Goal: Transaction & Acquisition: Purchase product/service

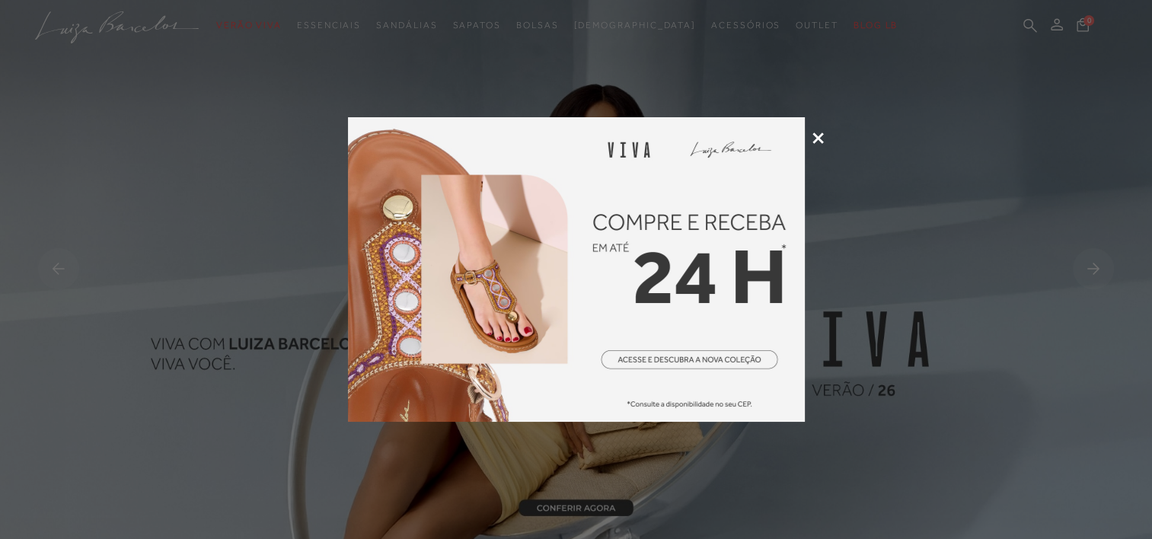
click at [815, 139] on icon at bounding box center [817, 137] width 11 height 11
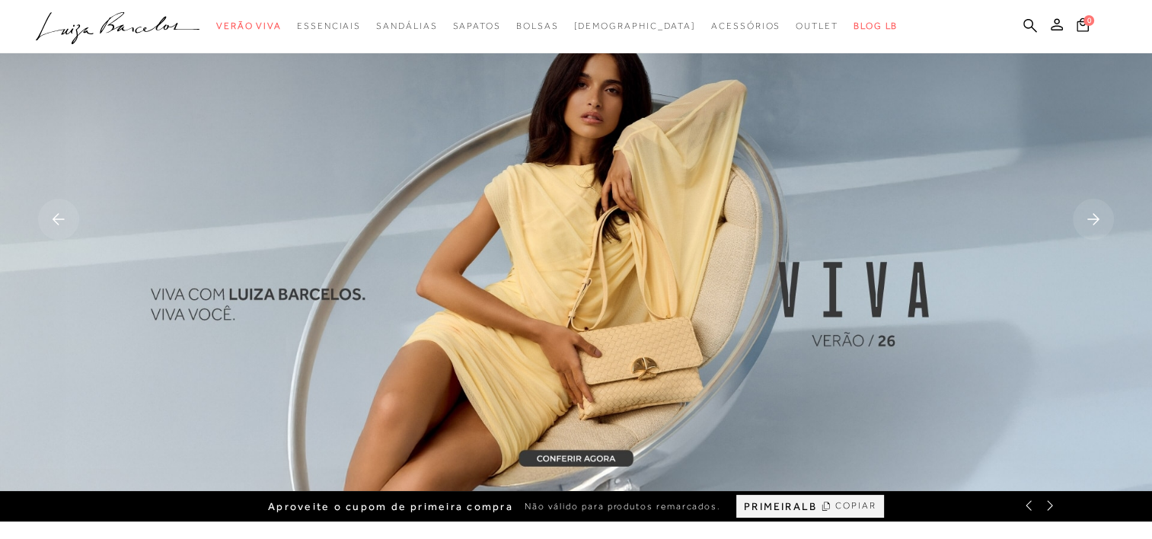
scroll to position [76, 0]
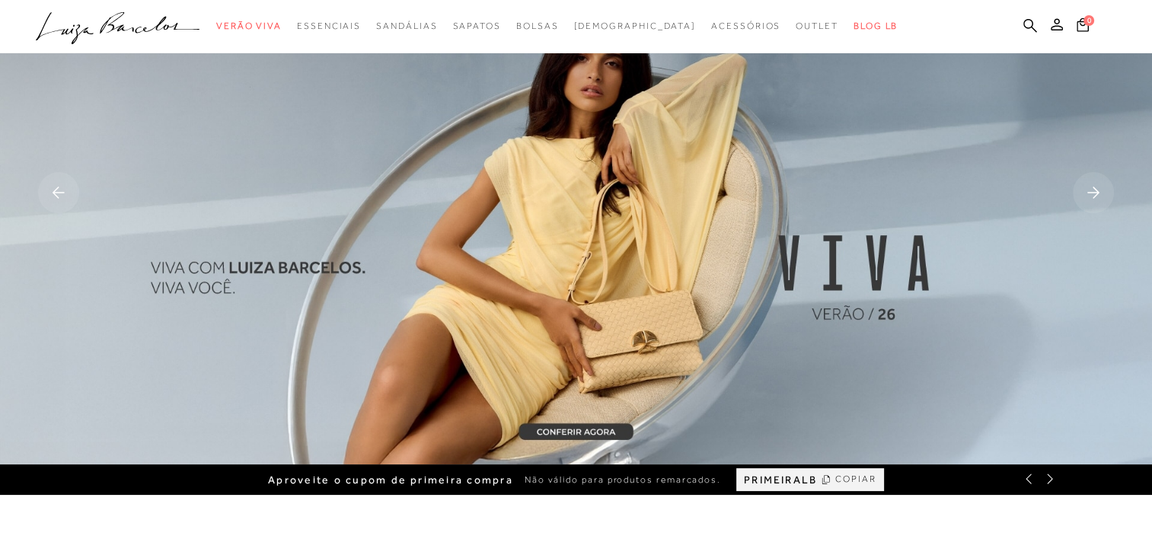
click at [620, 311] on img at bounding box center [576, 194] width 1152 height 540
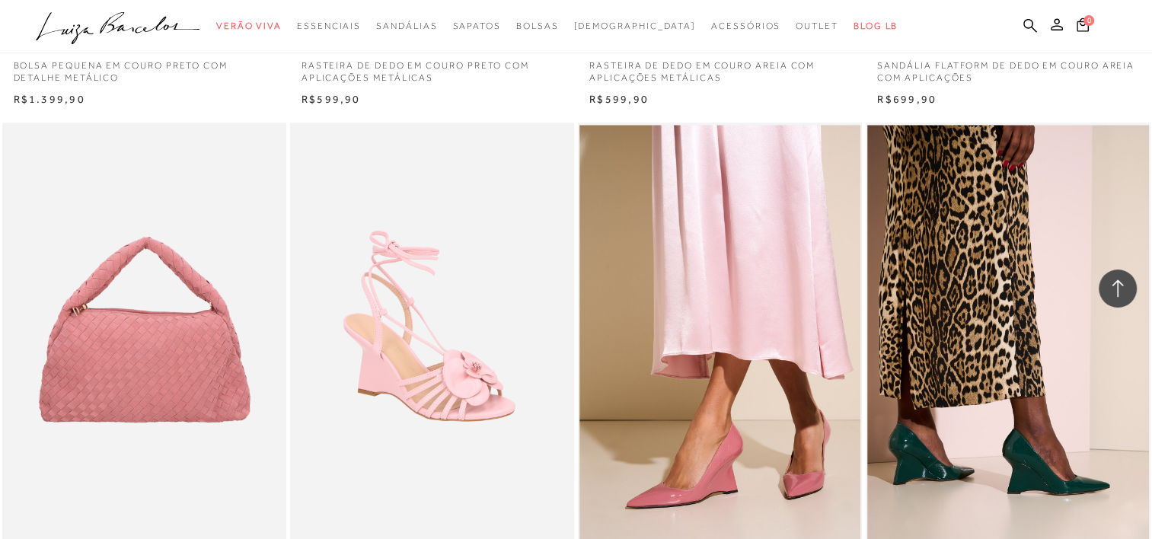
scroll to position [1675, 0]
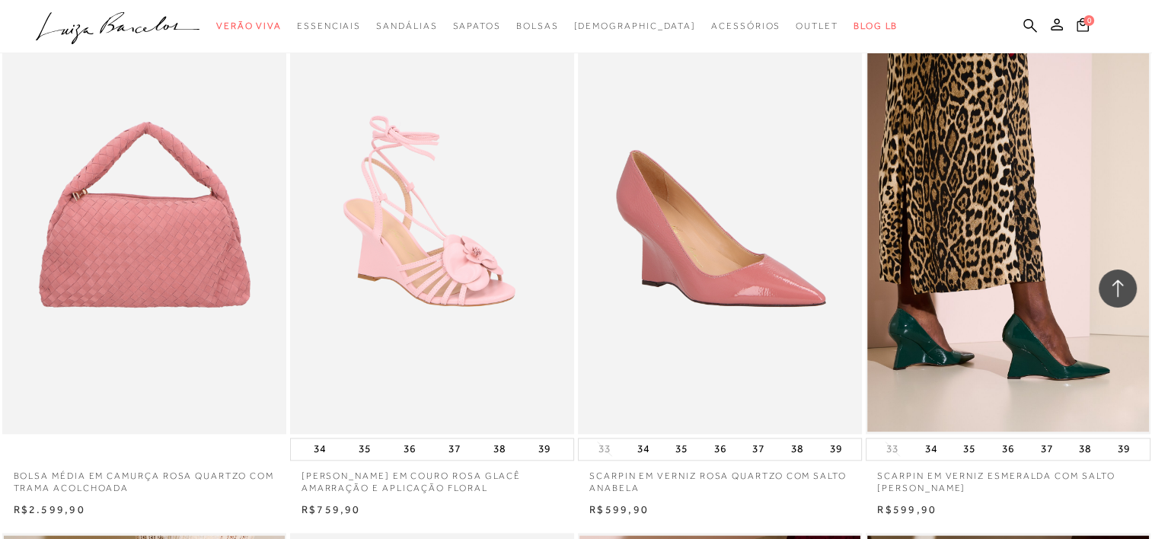
click at [675, 279] on img at bounding box center [720, 221] width 282 height 426
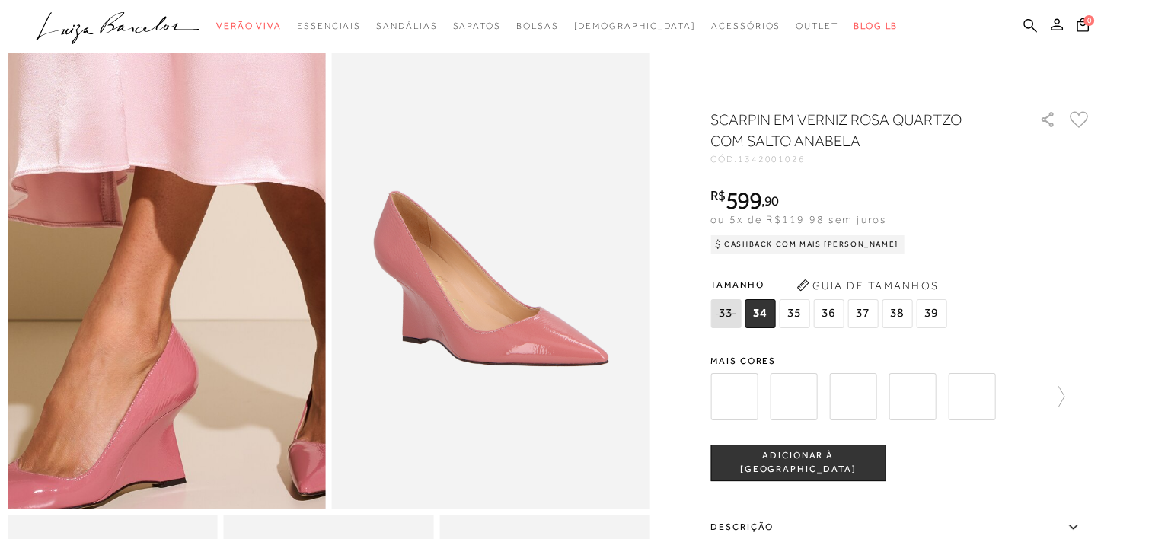
scroll to position [152, 0]
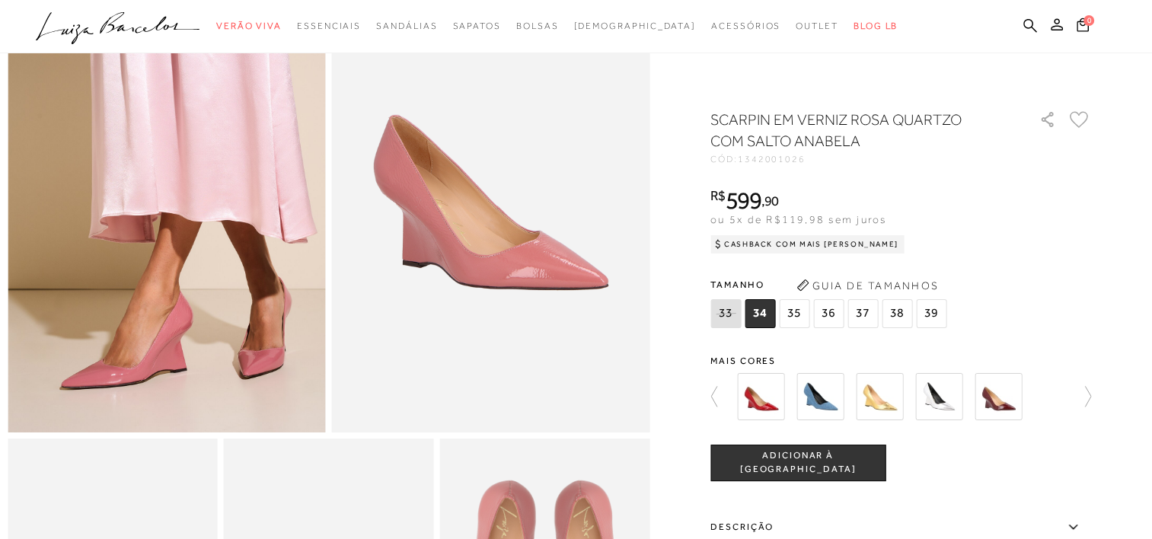
click at [879, 398] on img at bounding box center [879, 396] width 47 height 47
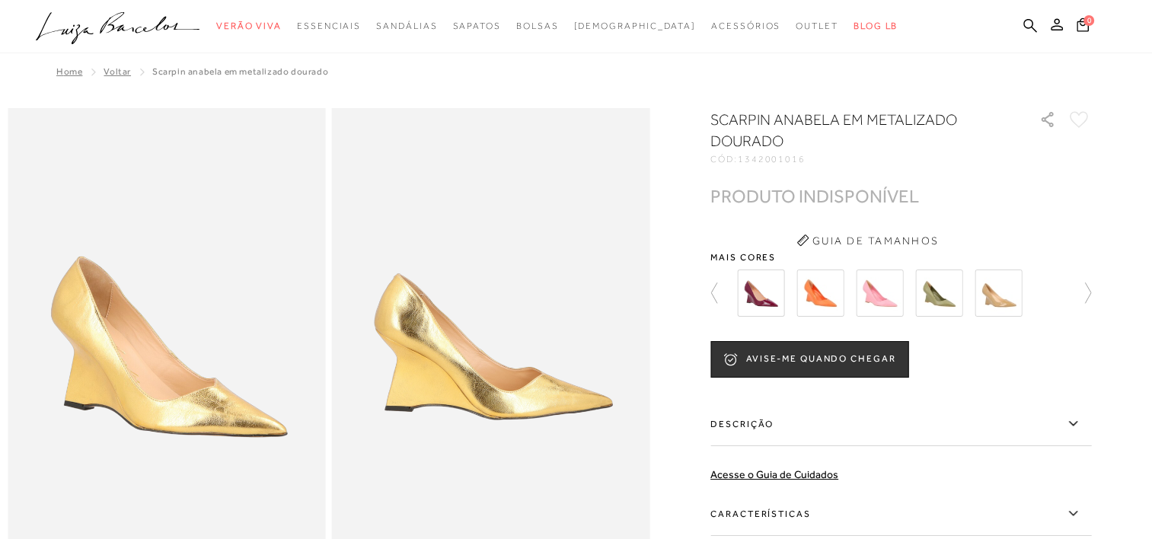
click at [1014, 304] on img at bounding box center [997, 292] width 47 height 47
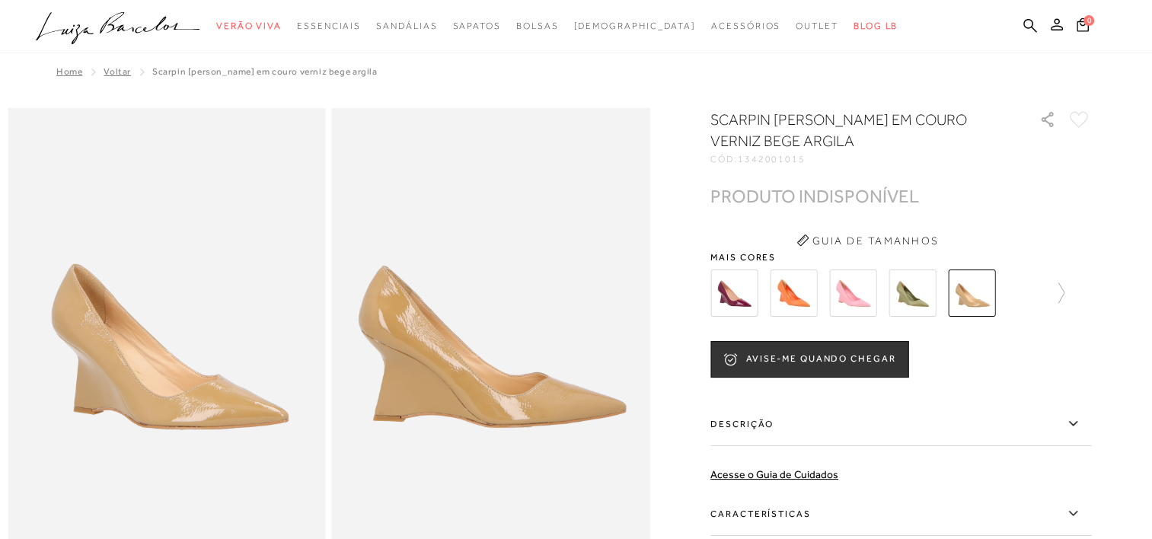
click at [741, 295] on img at bounding box center [733, 292] width 47 height 47
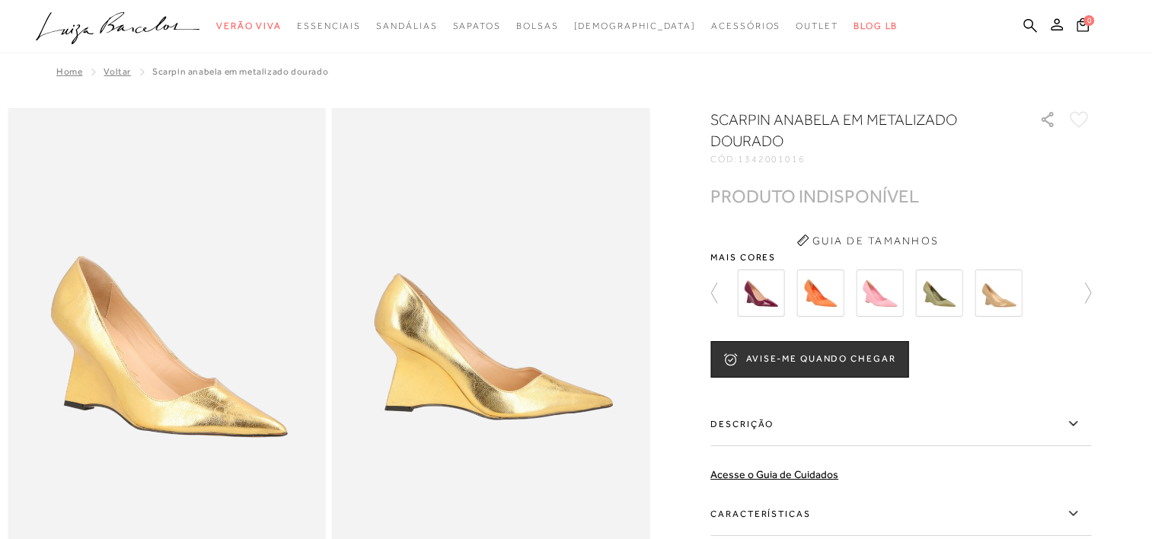
scroll to position [152, 0]
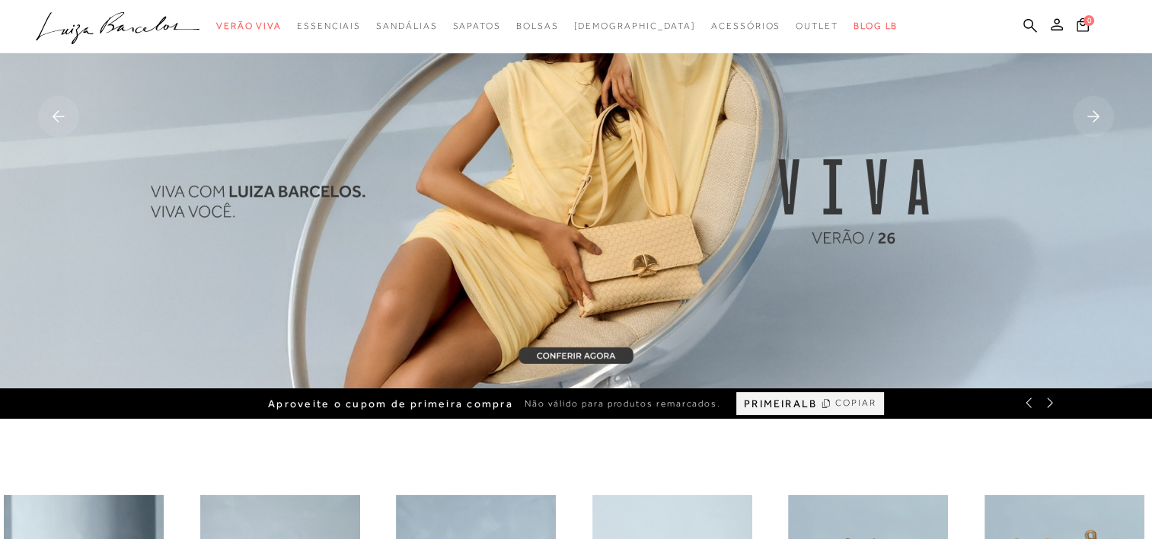
click at [745, 250] on img at bounding box center [576, 118] width 1152 height 540
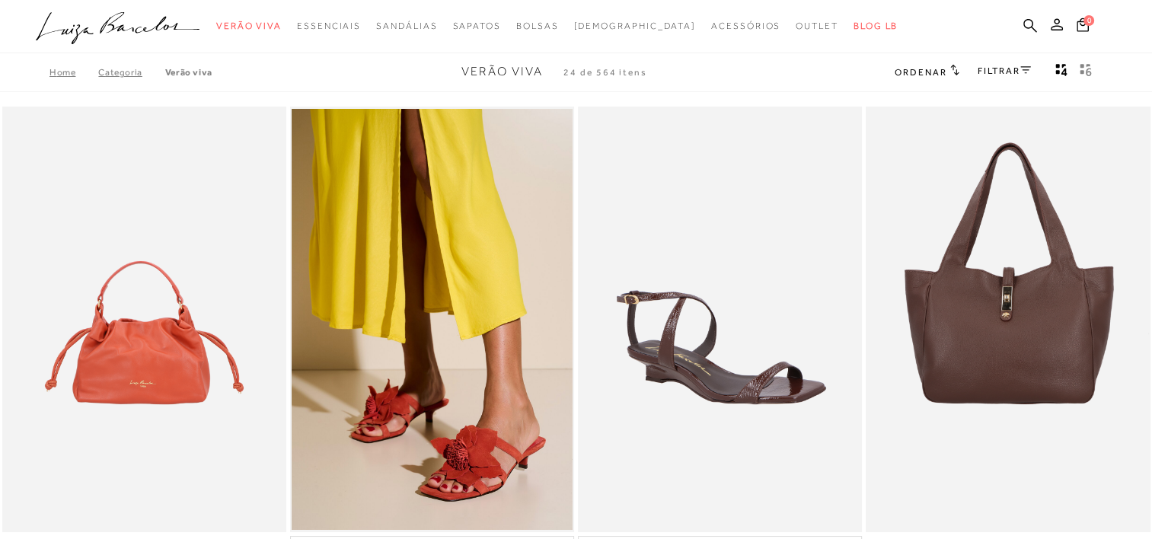
scroll to position [152, 0]
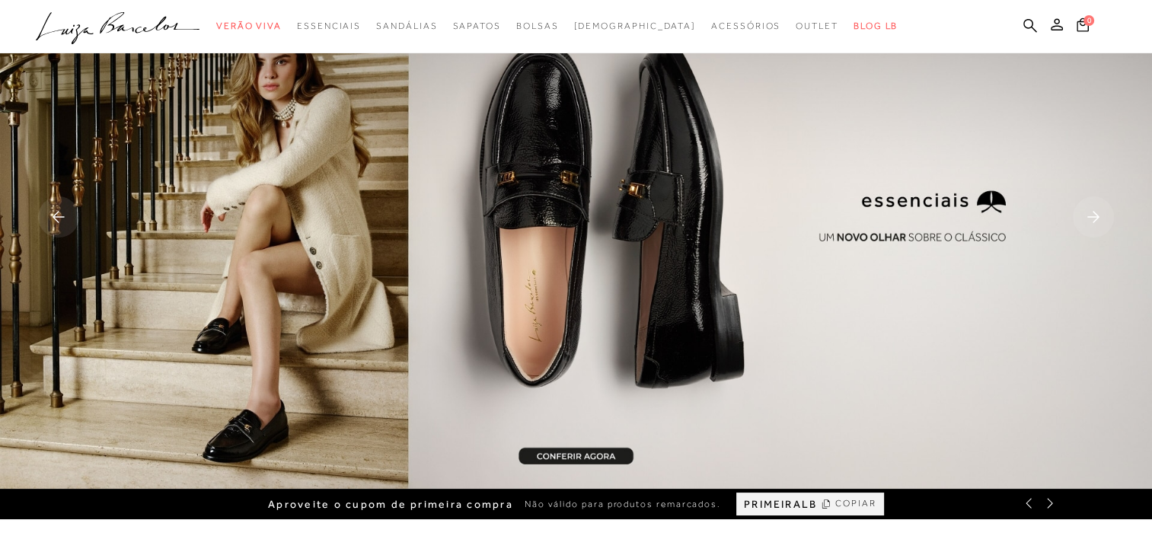
scroll to position [76, 0]
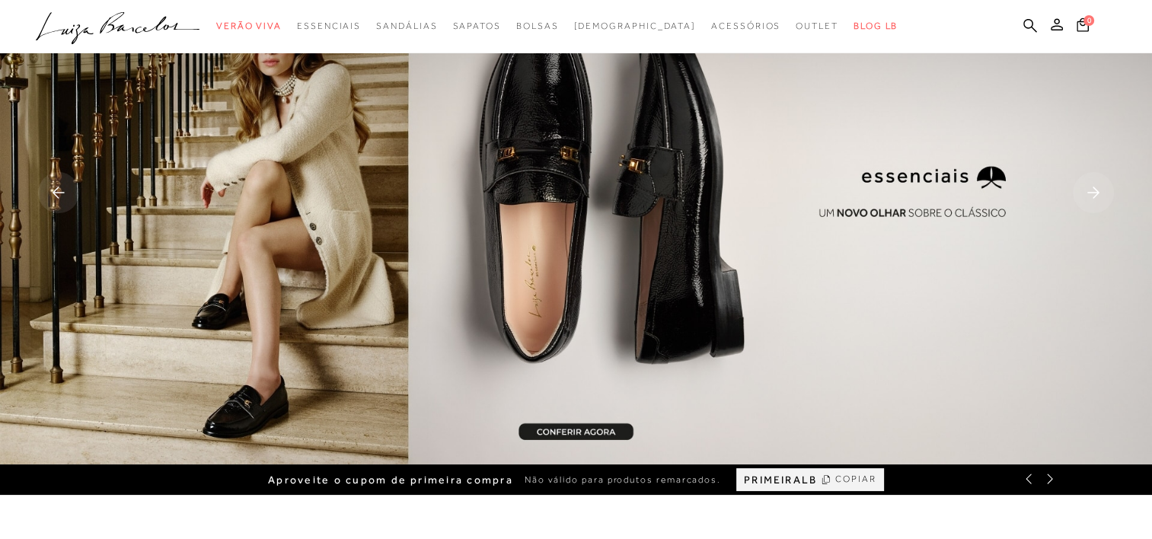
click at [52, 199] on rect at bounding box center [58, 192] width 41 height 41
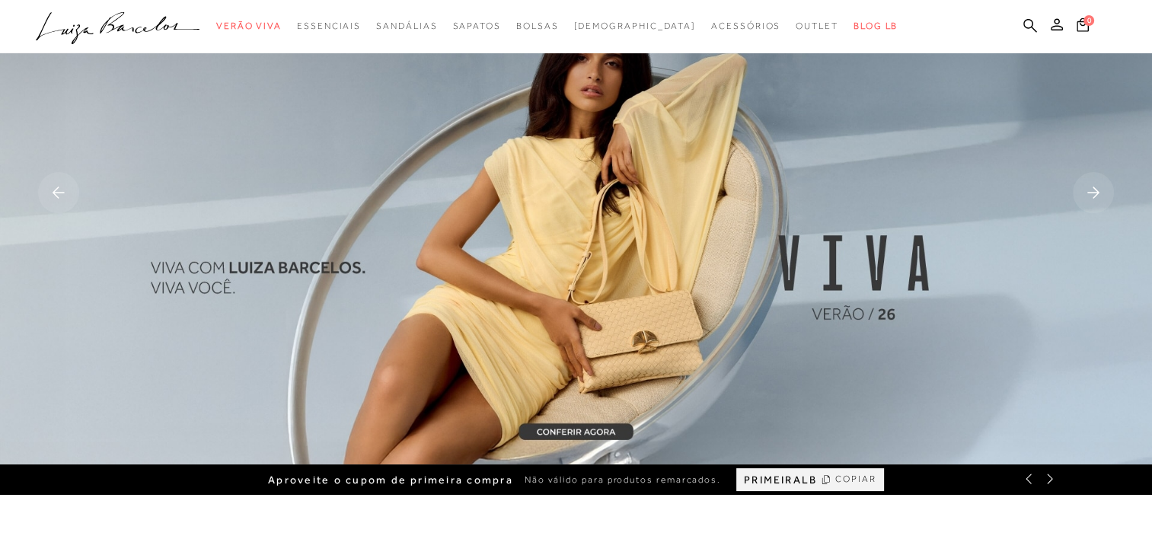
click at [620, 301] on img at bounding box center [576, 194] width 1152 height 540
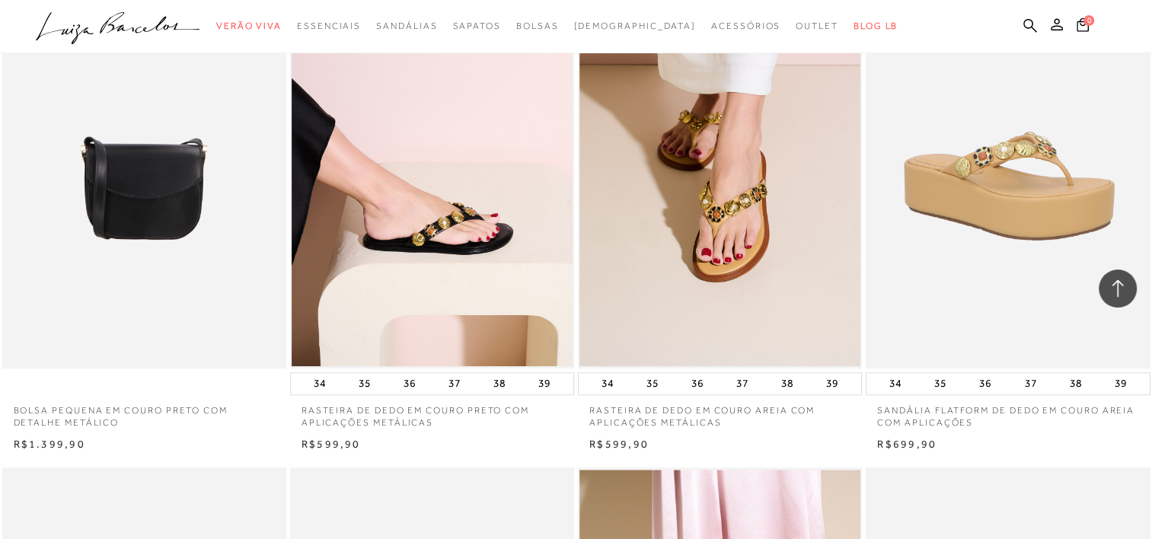
scroll to position [1066, 0]
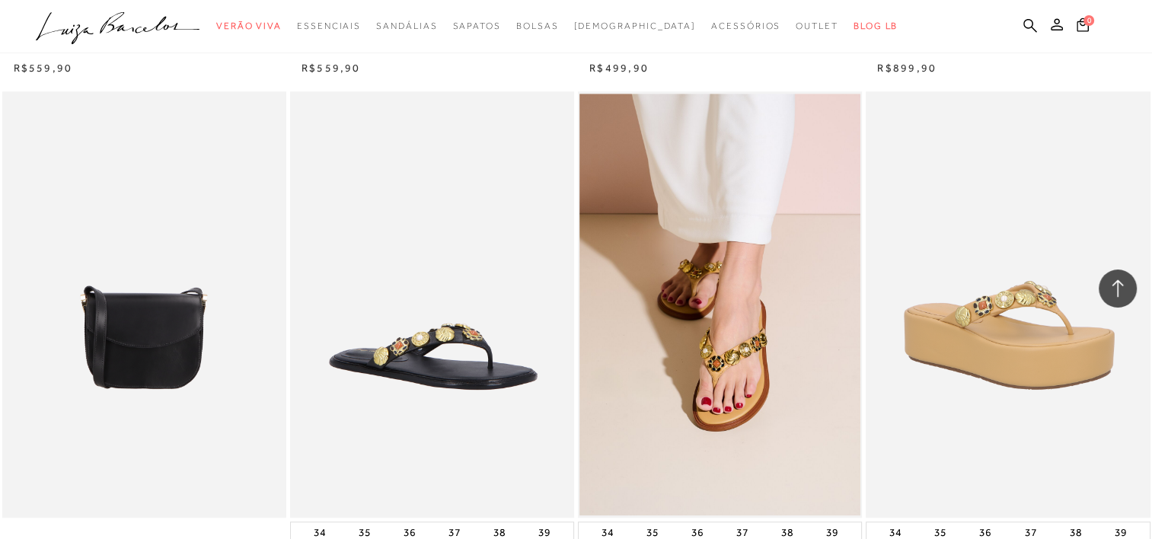
click at [438, 330] on img at bounding box center [433, 304] width 282 height 426
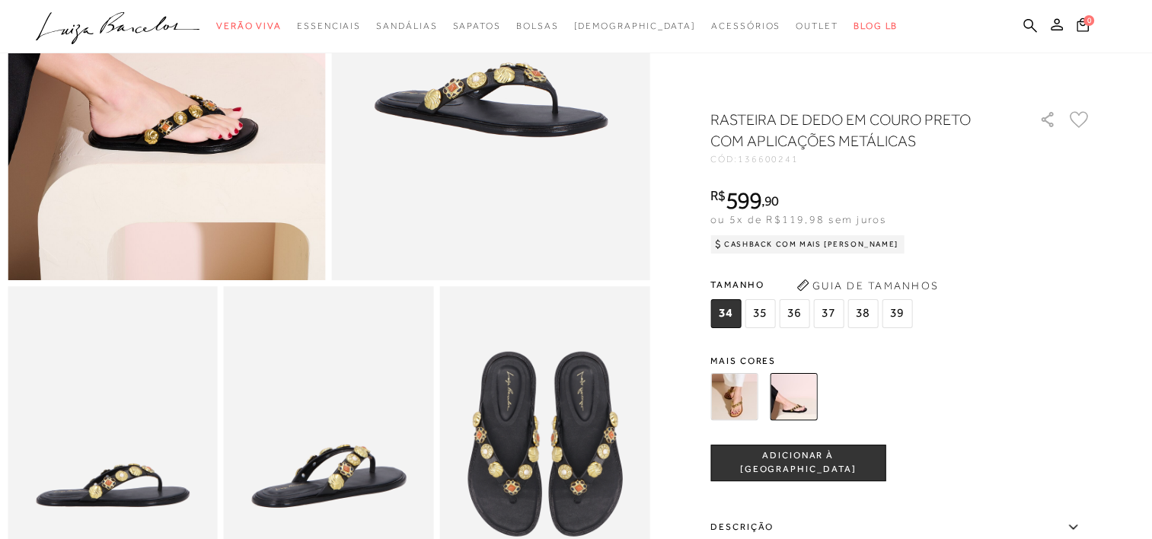
scroll to position [381, 0]
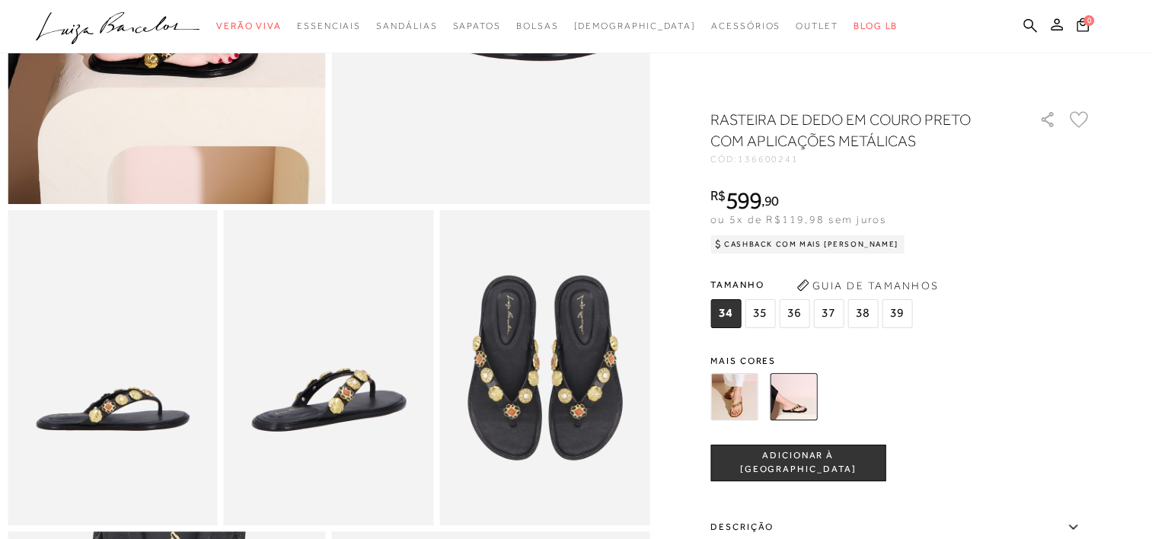
click at [733, 402] on img at bounding box center [733, 396] width 47 height 47
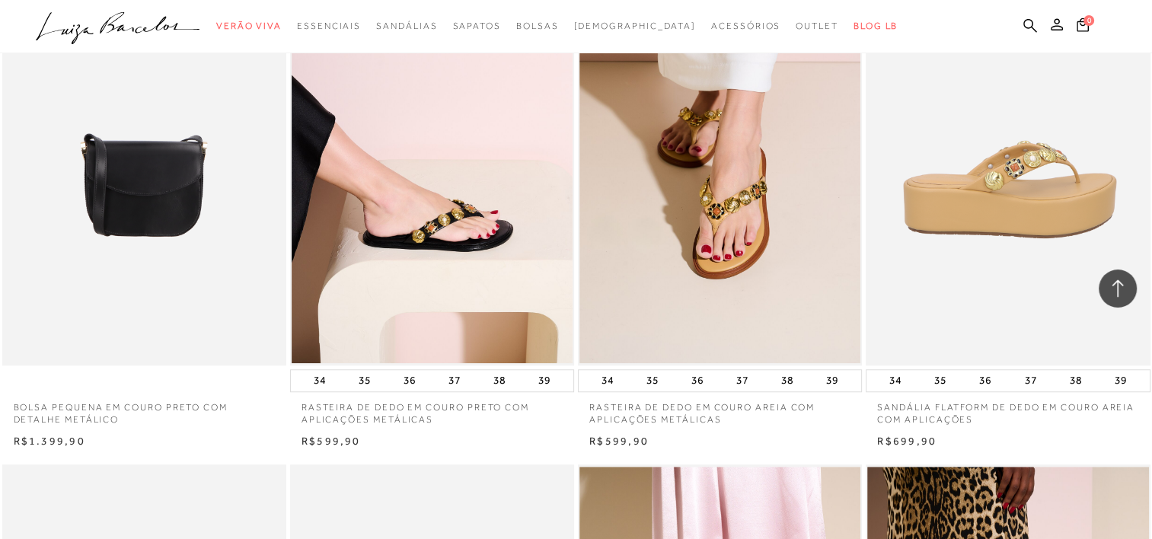
click at [1005, 234] on img at bounding box center [1008, 152] width 282 height 426
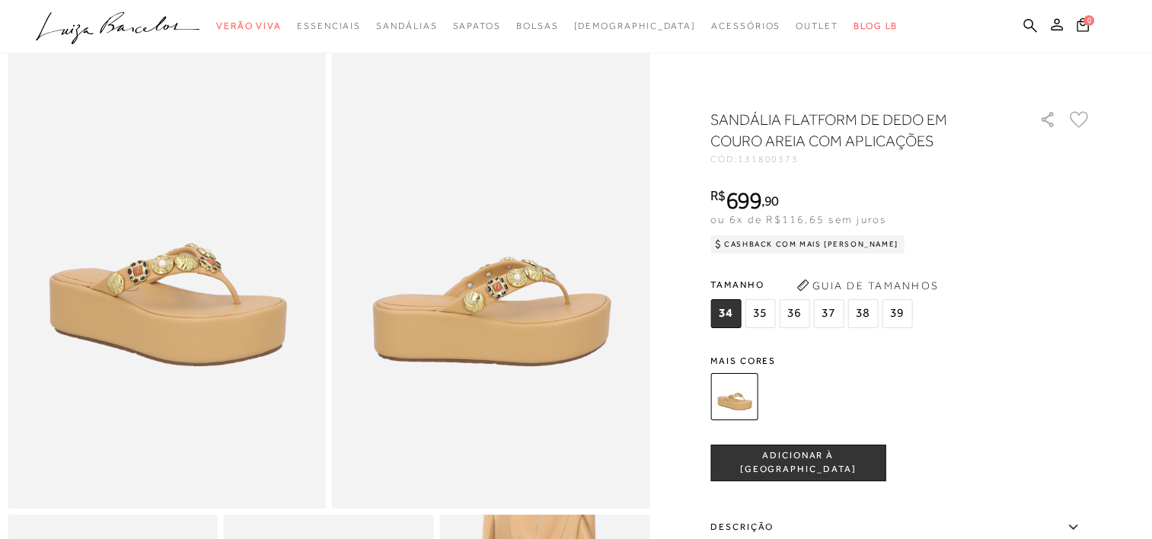
click at [888, 285] on button "Guia de Tamanhos" at bounding box center [867, 285] width 152 height 24
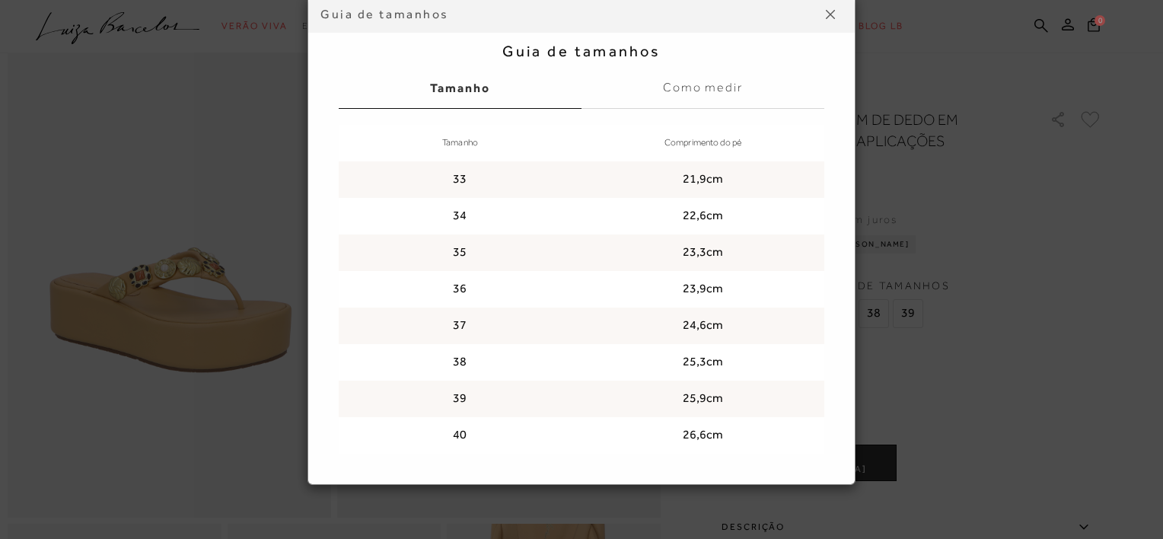
click at [821, 5] on button at bounding box center [830, 14] width 24 height 24
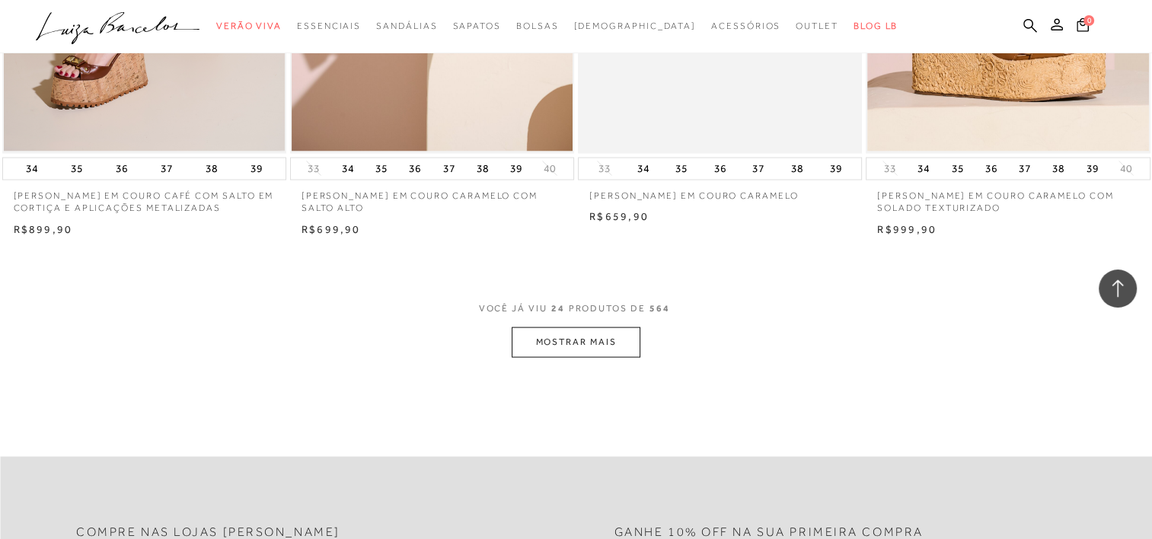
scroll to position [3038, 0]
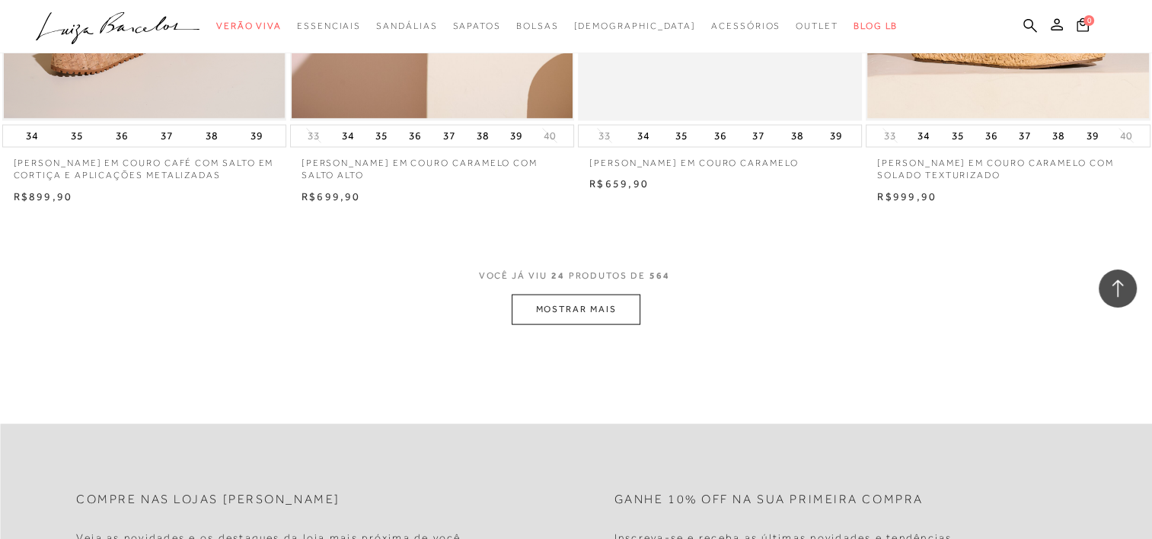
click at [582, 305] on button "MOSTRAR MAIS" at bounding box center [576, 310] width 128 height 30
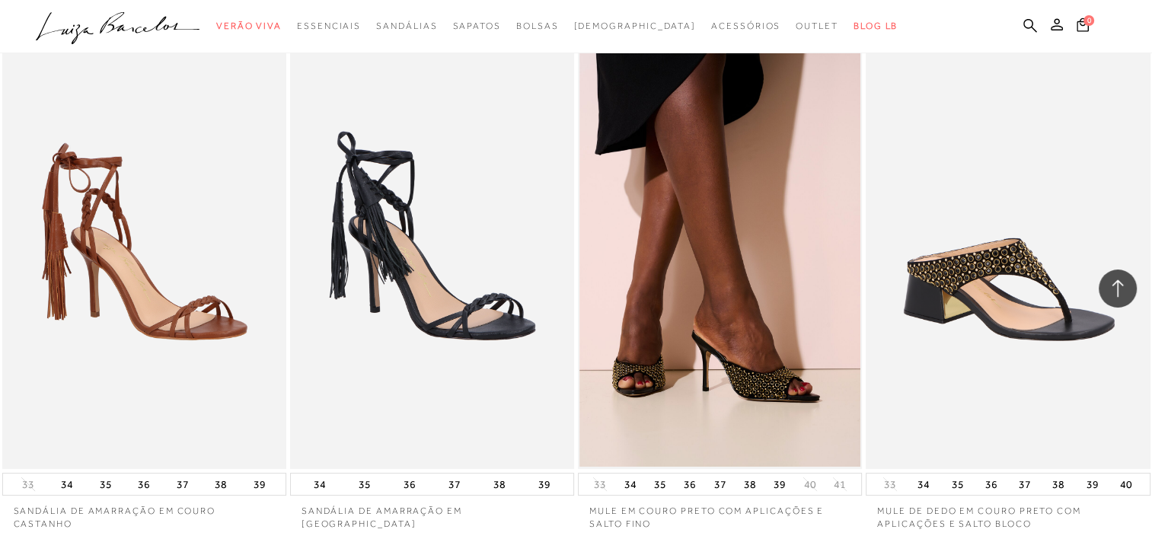
scroll to position [6235, 0]
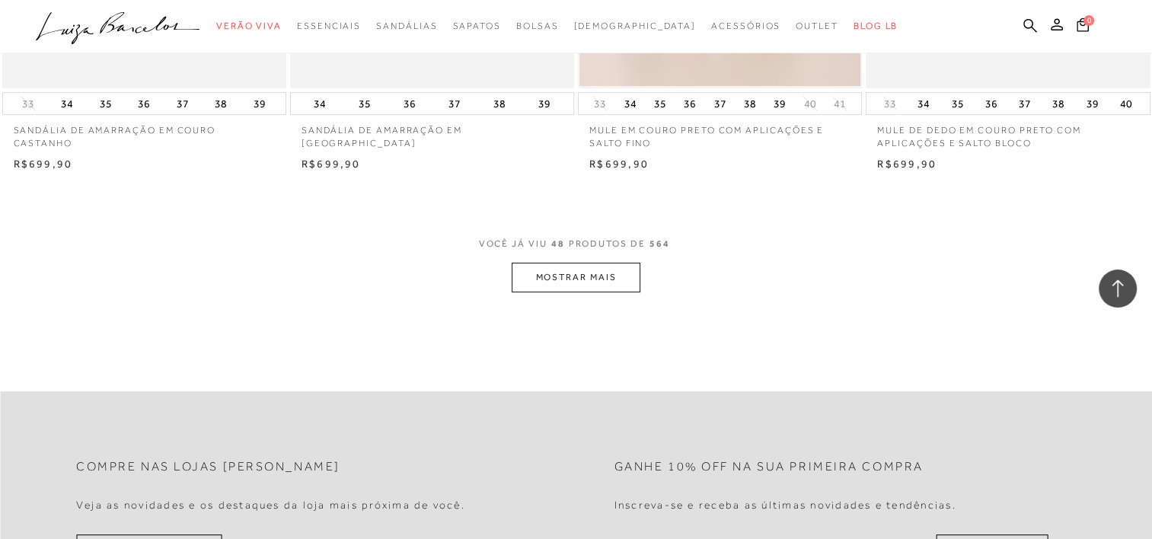
click at [600, 273] on button "MOSTRAR MAIS" at bounding box center [576, 278] width 128 height 30
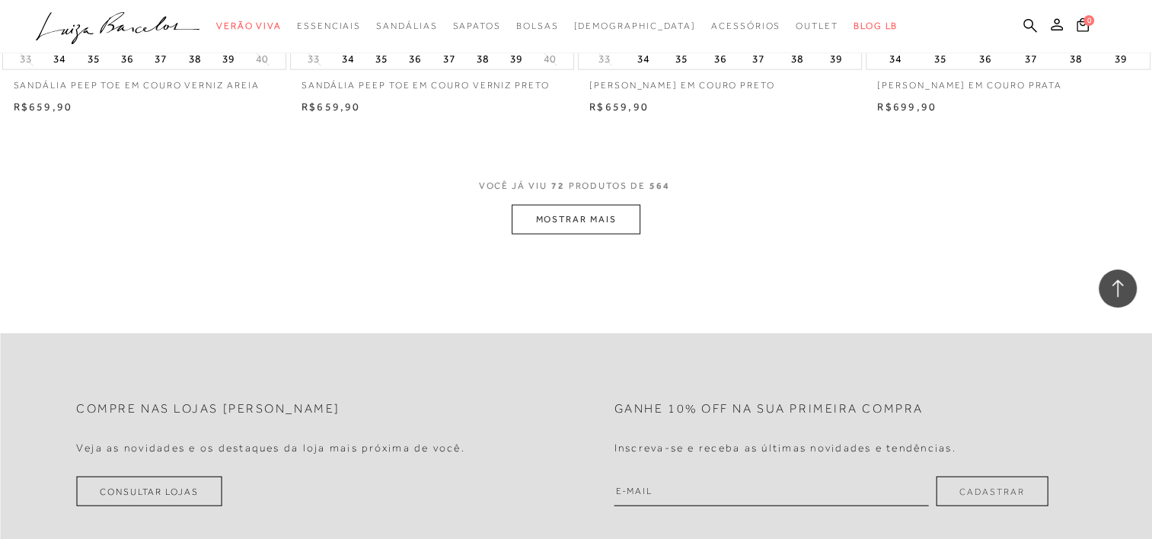
scroll to position [9432, 0]
click at [611, 218] on button "MOSTRAR MAIS" at bounding box center [576, 219] width 128 height 30
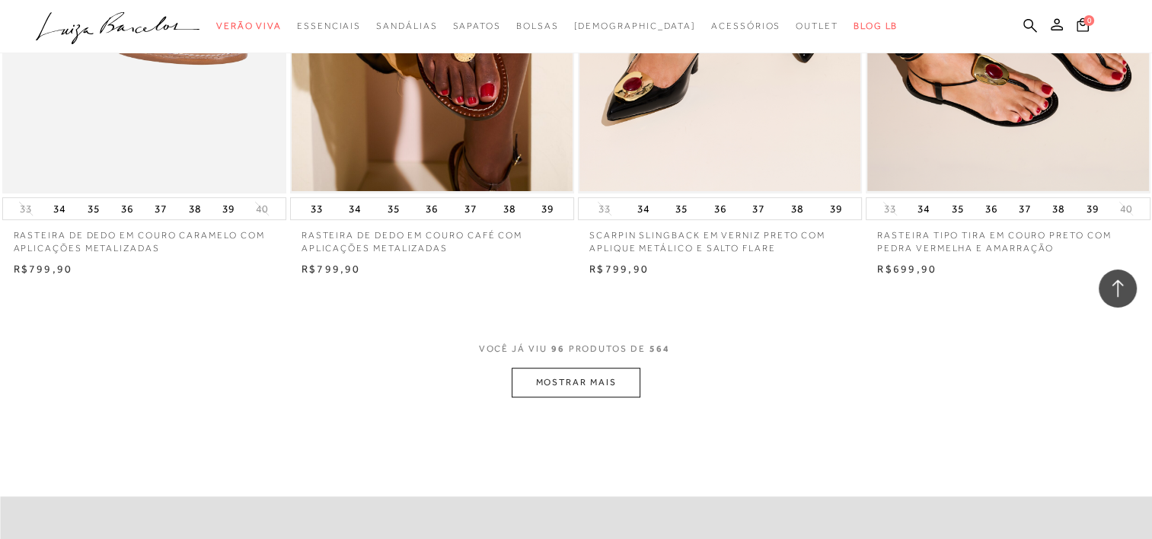
scroll to position [12553, 0]
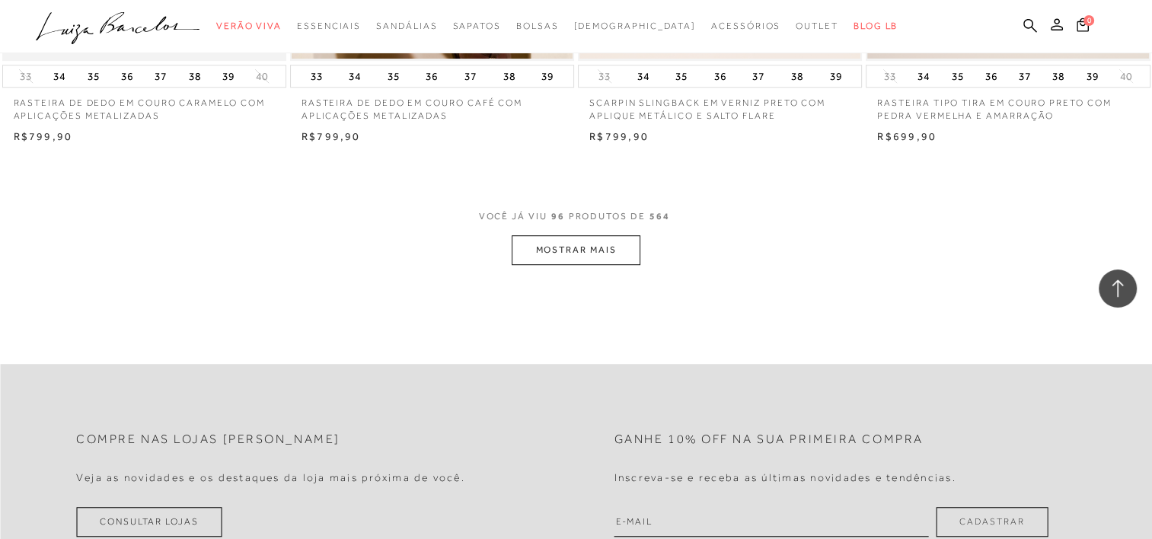
click at [540, 256] on button "MOSTRAR MAIS" at bounding box center [576, 250] width 128 height 30
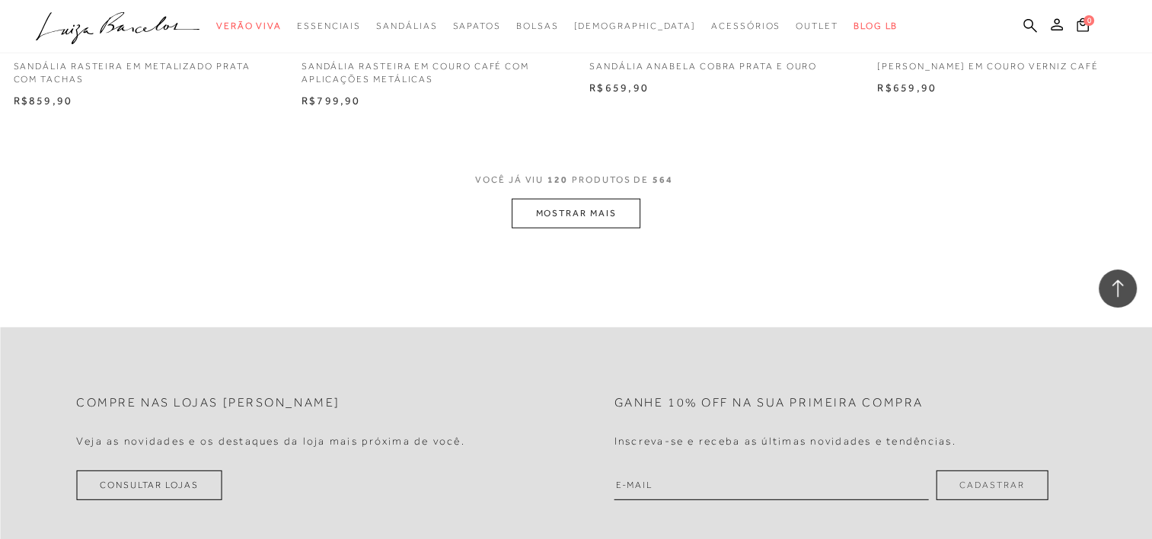
scroll to position [15750, 0]
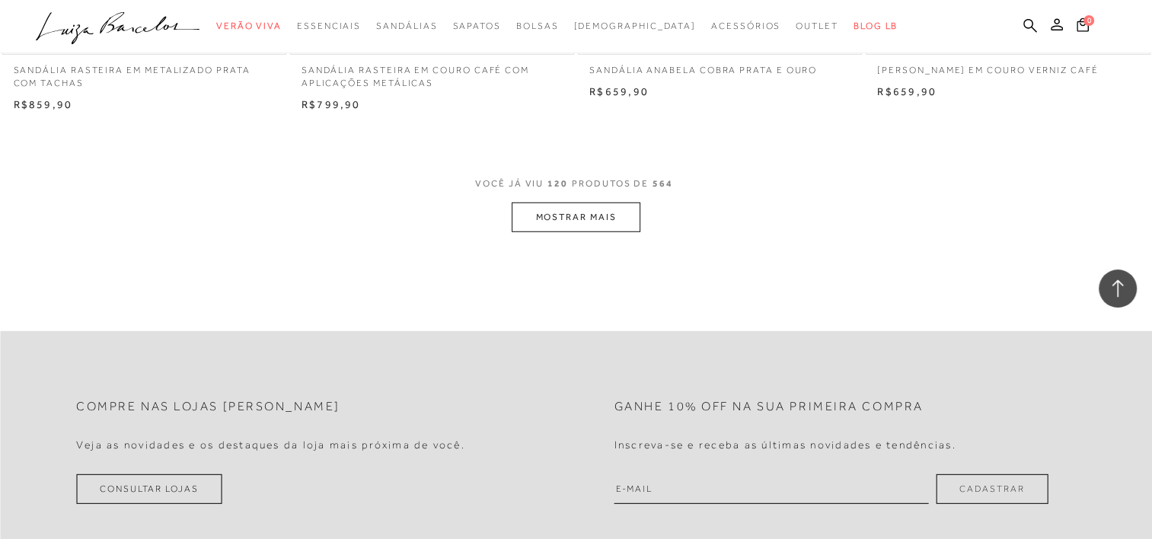
click at [590, 216] on button "MOSTRAR MAIS" at bounding box center [576, 217] width 128 height 30
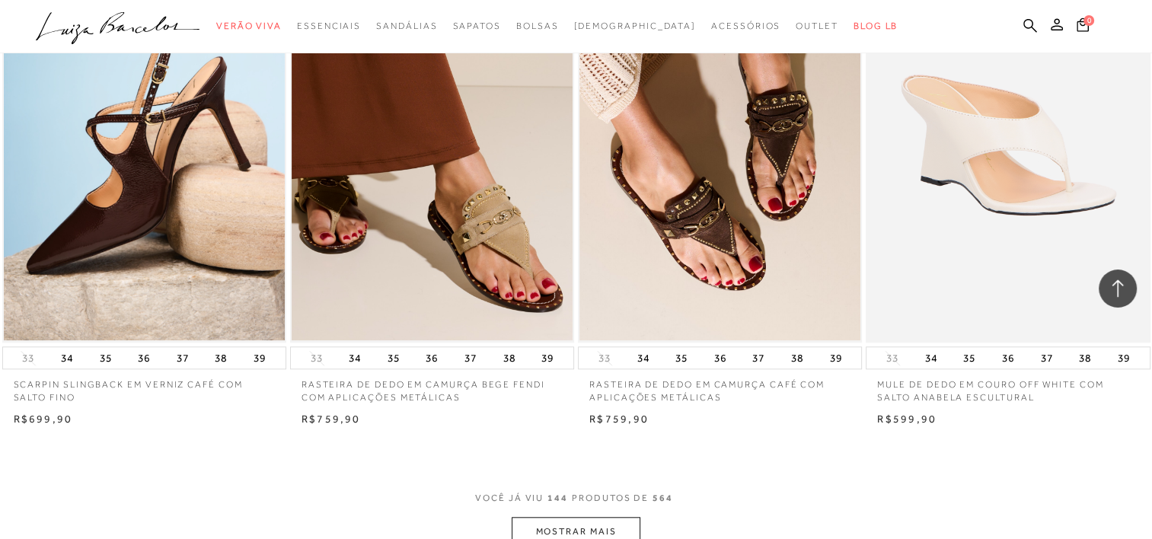
scroll to position [18947, 0]
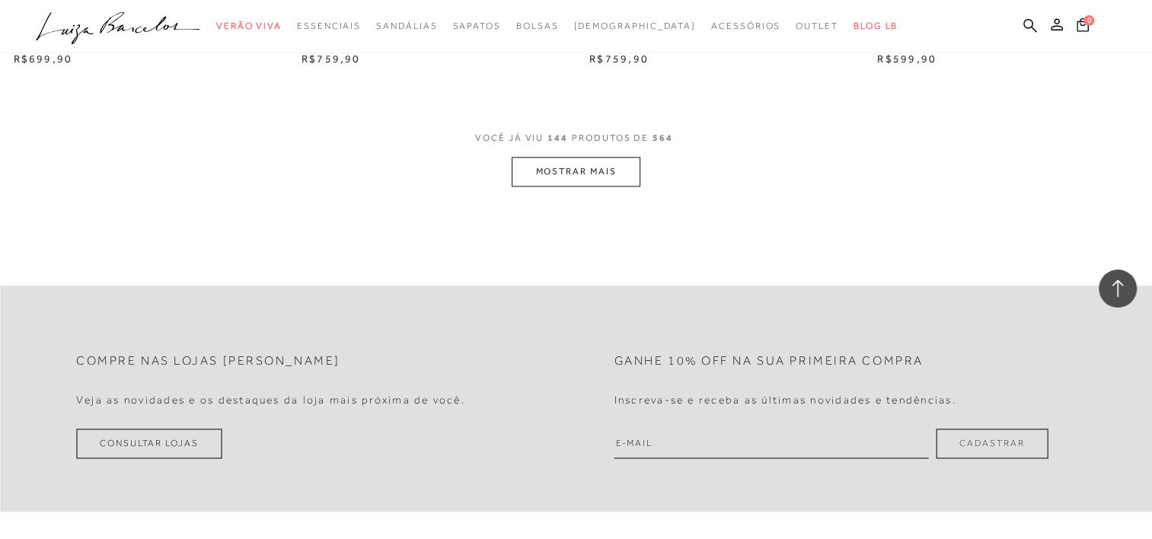
click at [579, 162] on button "MOSTRAR MAIS" at bounding box center [576, 172] width 128 height 30
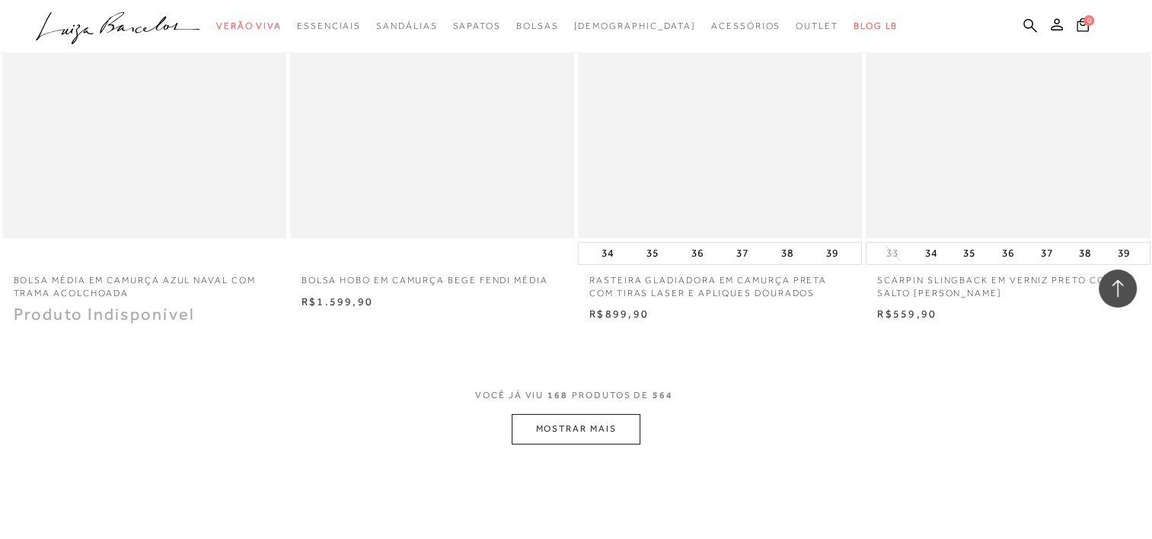
scroll to position [21992, 0]
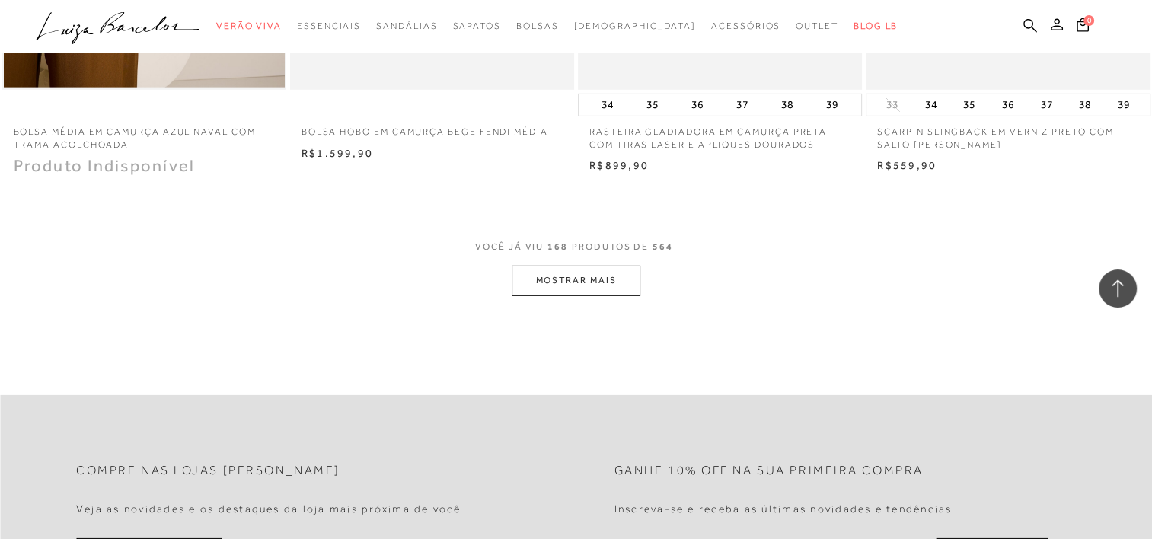
click at [559, 266] on button "MOSTRAR MAIS" at bounding box center [576, 281] width 128 height 30
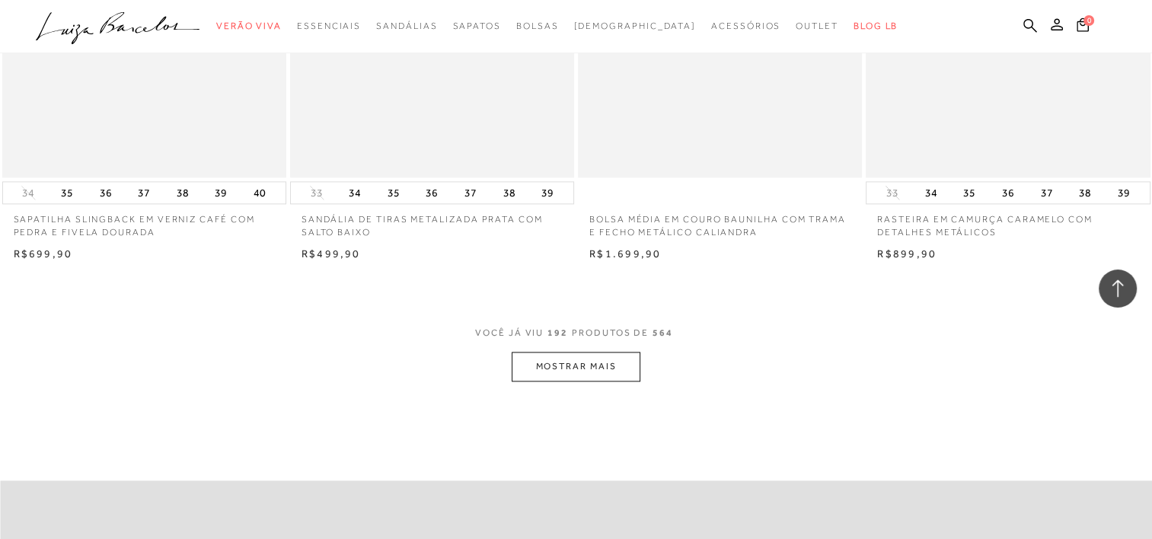
scroll to position [25036, 0]
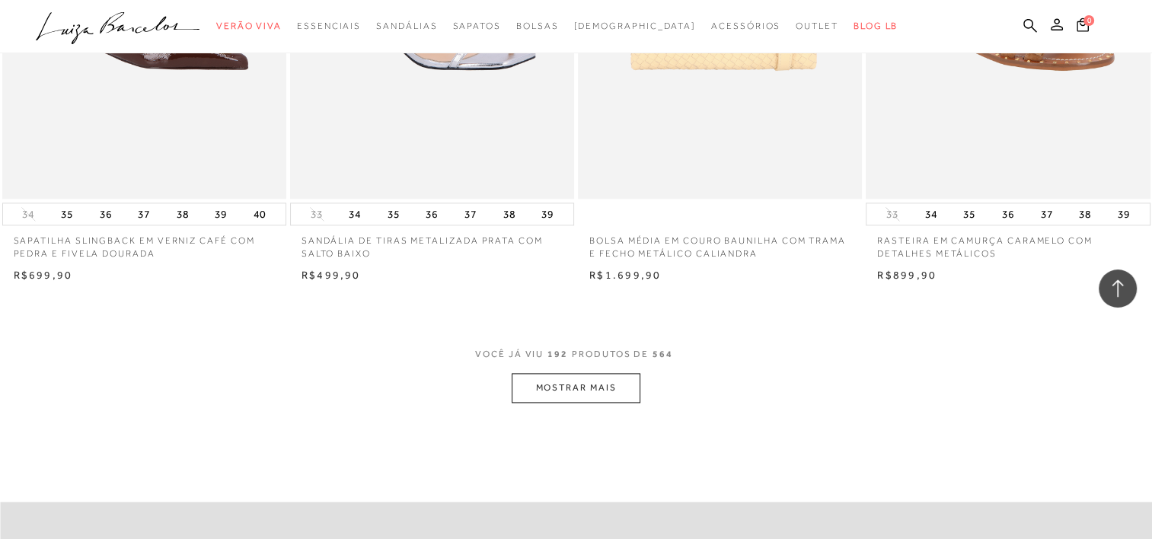
click at [583, 387] on button "MOSTRAR MAIS" at bounding box center [576, 388] width 128 height 30
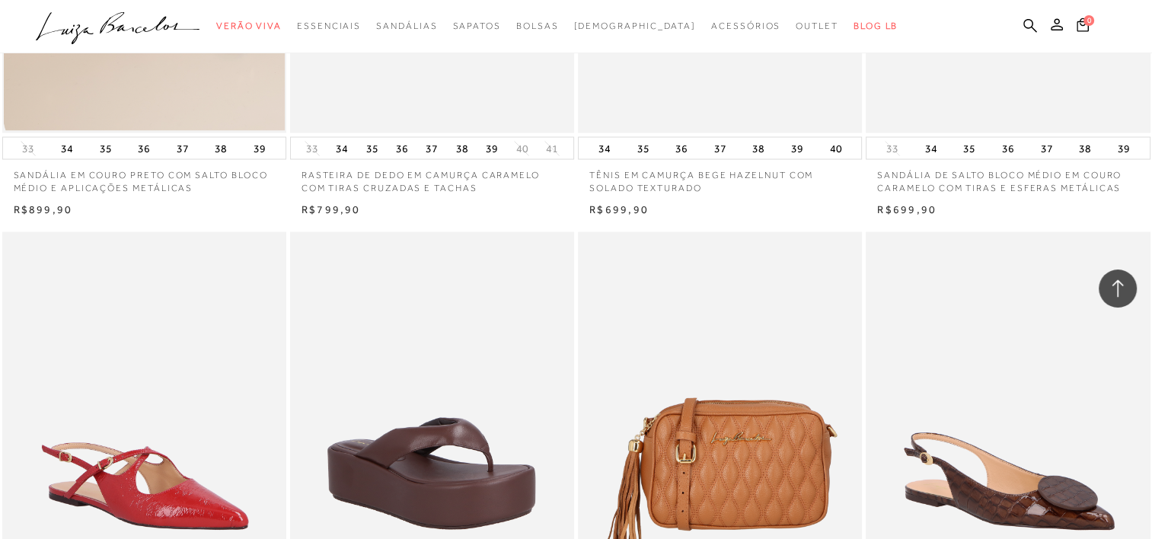
scroll to position [26178, 0]
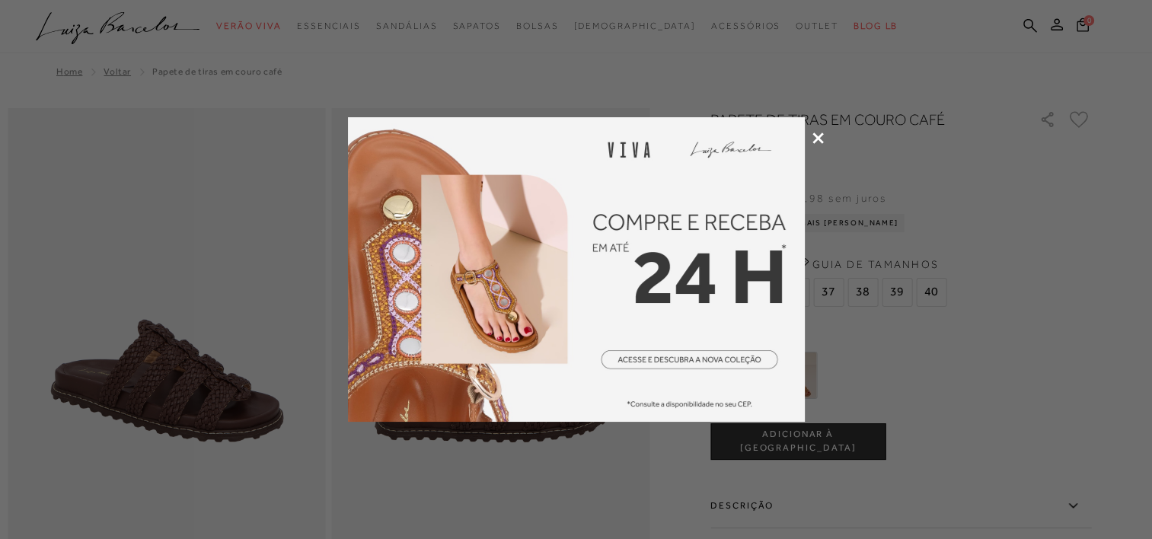
click at [816, 137] on icon at bounding box center [817, 137] width 11 height 11
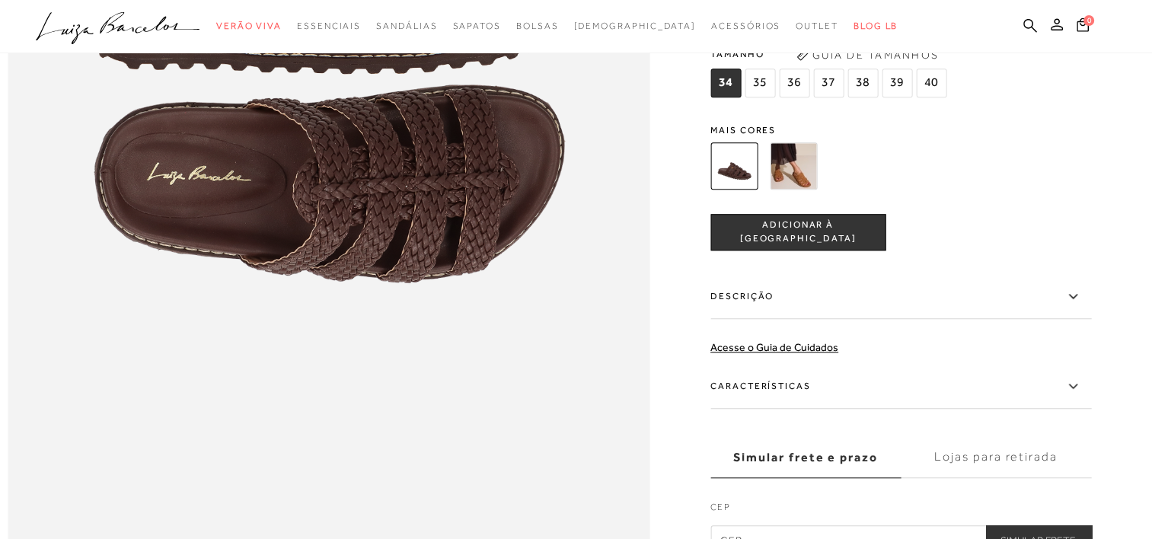
scroll to position [1142, 0]
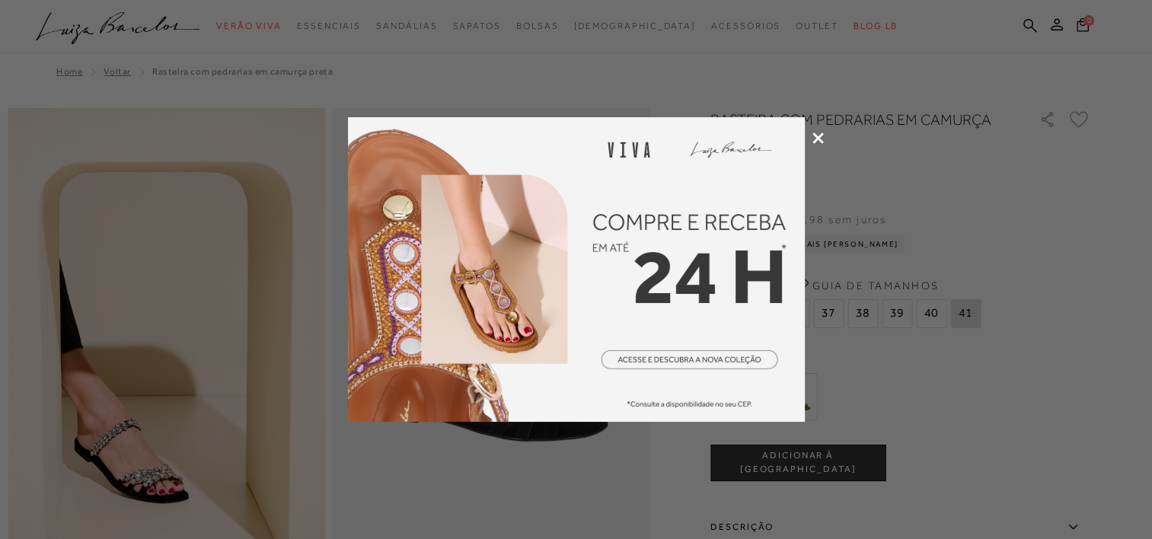
click at [814, 137] on icon at bounding box center [817, 137] width 11 height 11
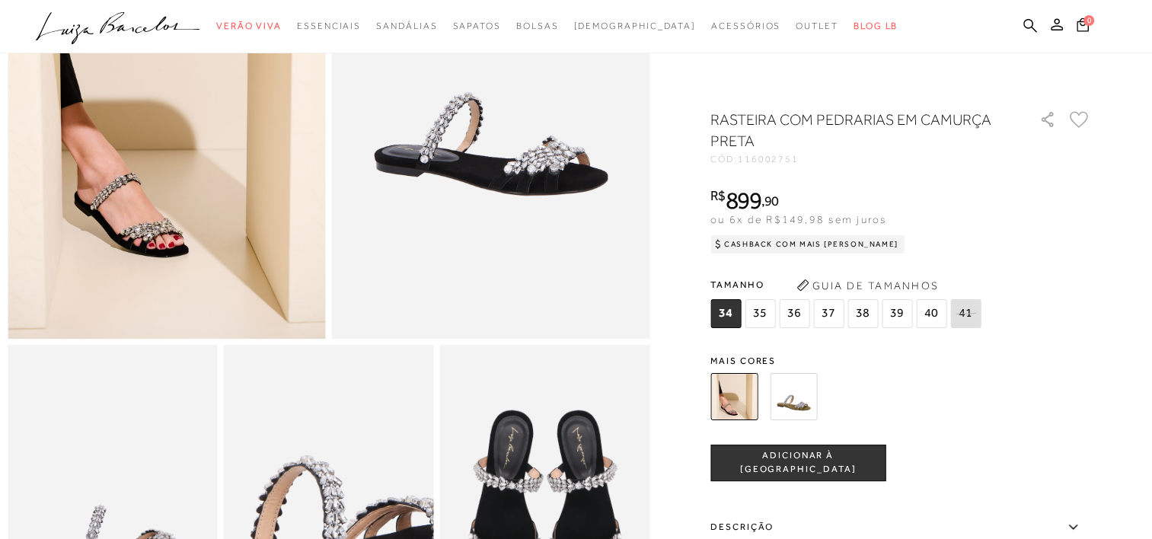
scroll to position [152, 0]
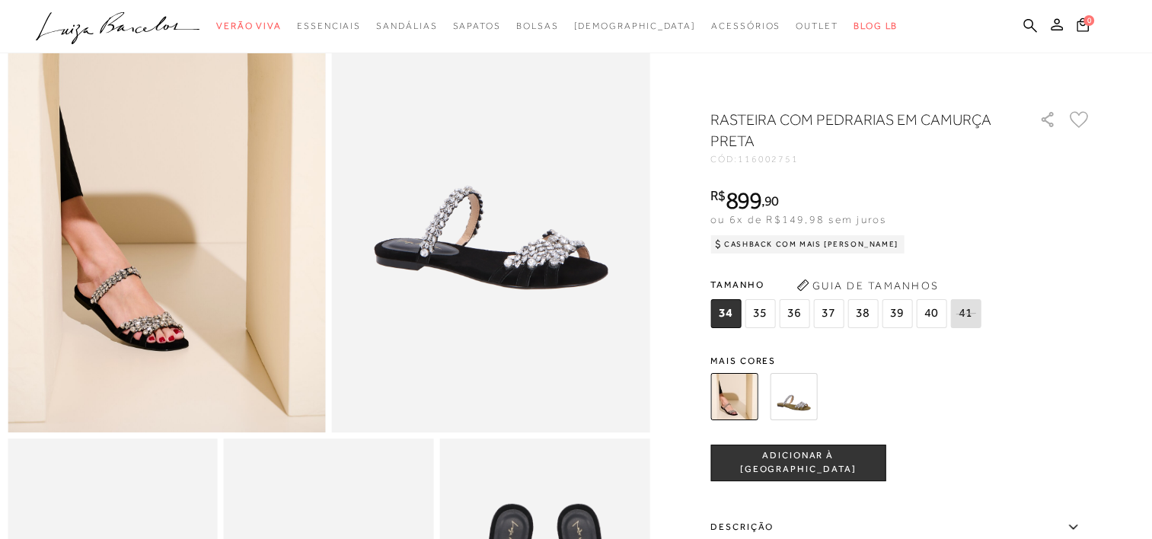
click at [110, 307] on img at bounding box center [167, 194] width 318 height 477
click at [900, 287] on button "Guia de Tamanhos" at bounding box center [867, 285] width 152 height 24
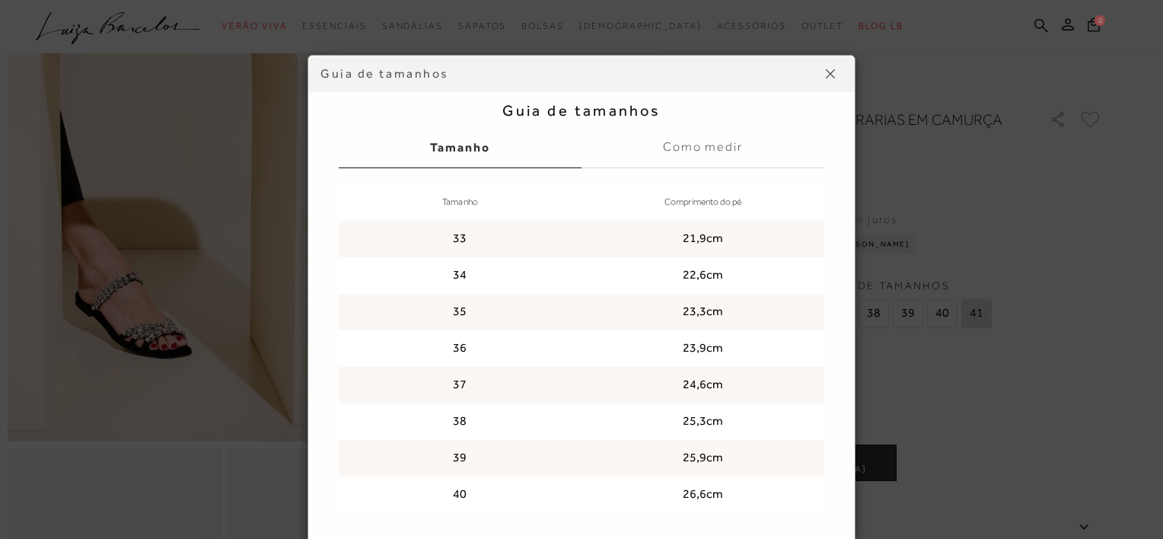
click at [823, 62] on button at bounding box center [830, 74] width 24 height 24
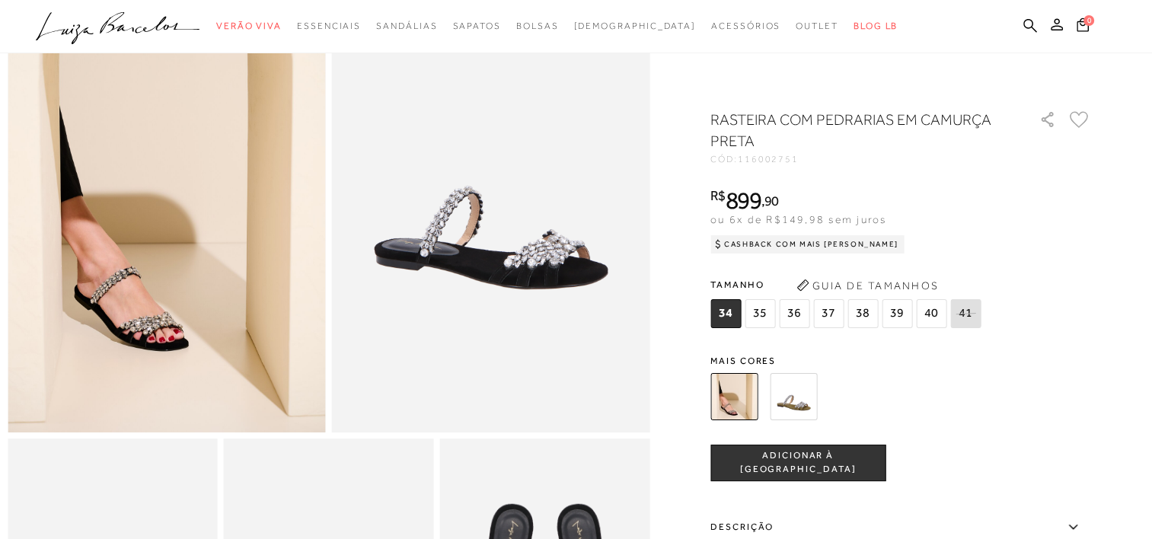
click at [926, 317] on span "40" at bounding box center [931, 313] width 30 height 29
click at [821, 466] on span "ADICIONAR À [GEOGRAPHIC_DATA]" at bounding box center [798, 462] width 174 height 27
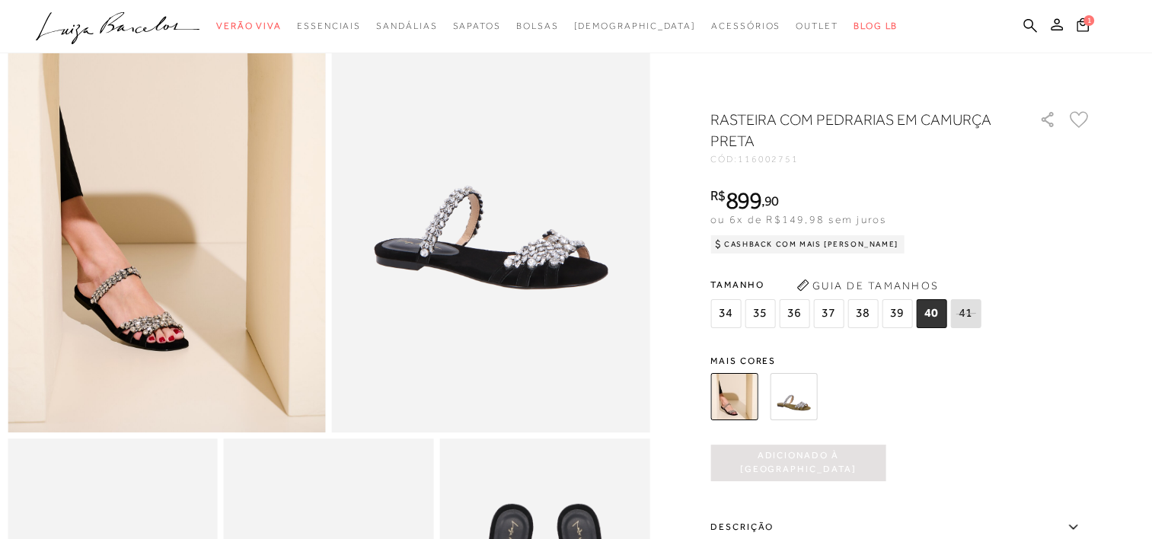
scroll to position [0, 0]
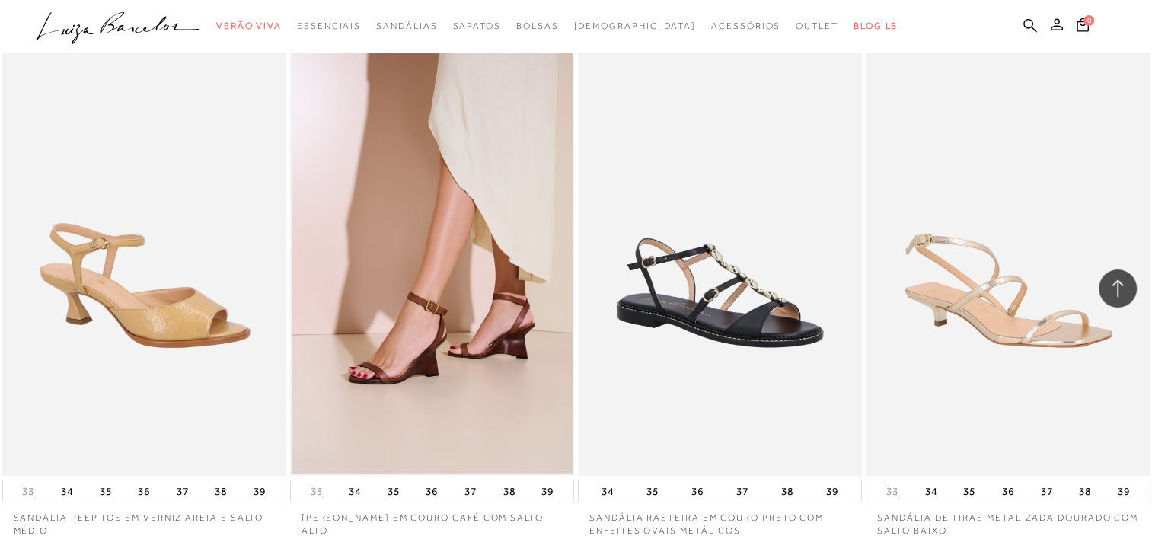
scroll to position [27929, 0]
